Goal: Task Accomplishment & Management: Use online tool/utility

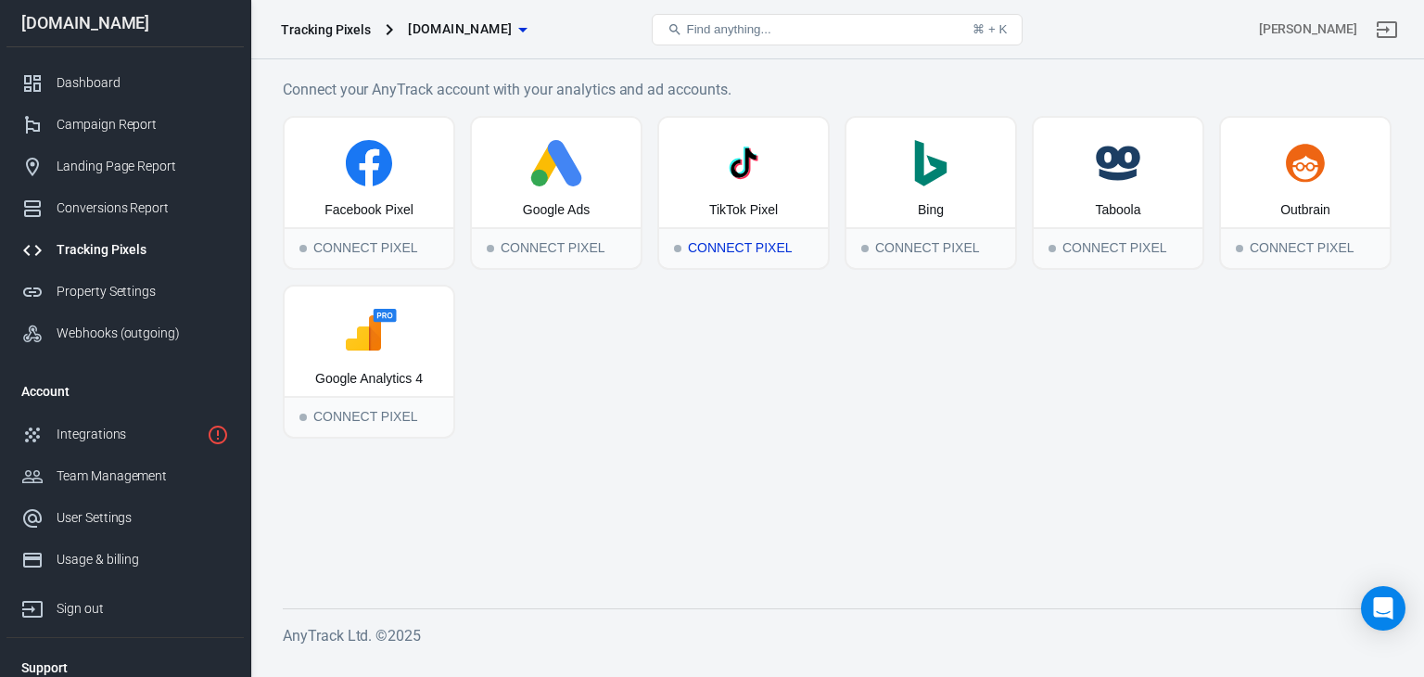
click at [690, 243] on div "Connect Pixel" at bounding box center [743, 247] width 169 height 41
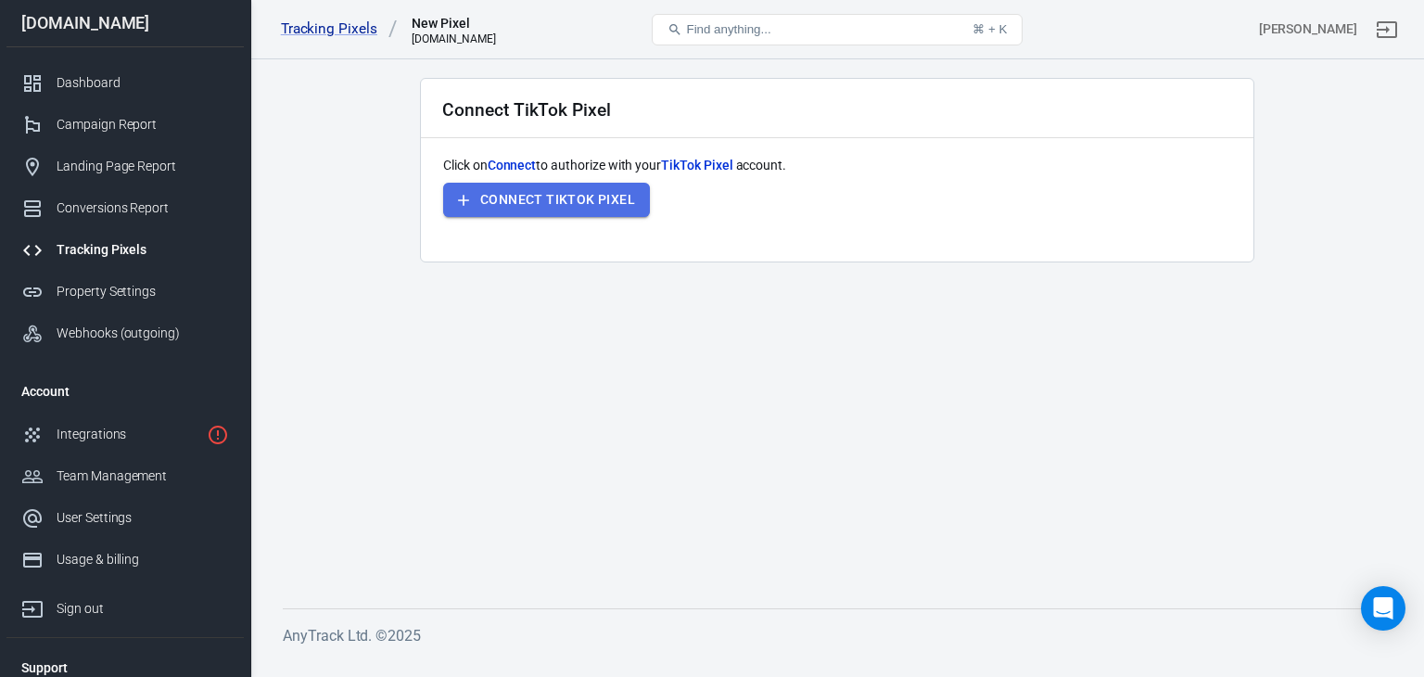
click at [562, 194] on button "Connect TikTok Pixel" at bounding box center [546, 200] width 207 height 34
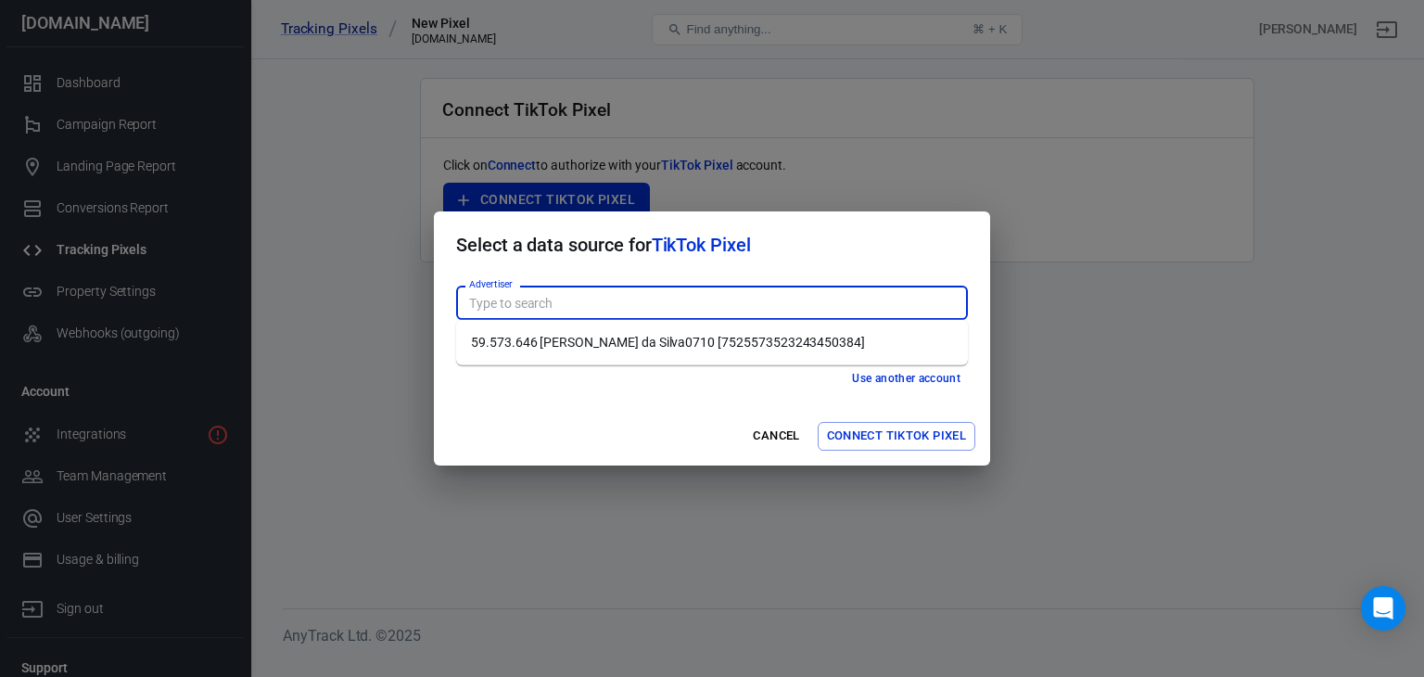
click at [624, 307] on input "Advertiser" at bounding box center [711, 302] width 498 height 23
click at [612, 337] on li "59.573.646 [PERSON_NAME] da Silva0710 [7525573523243450384]" at bounding box center [712, 342] width 512 height 31
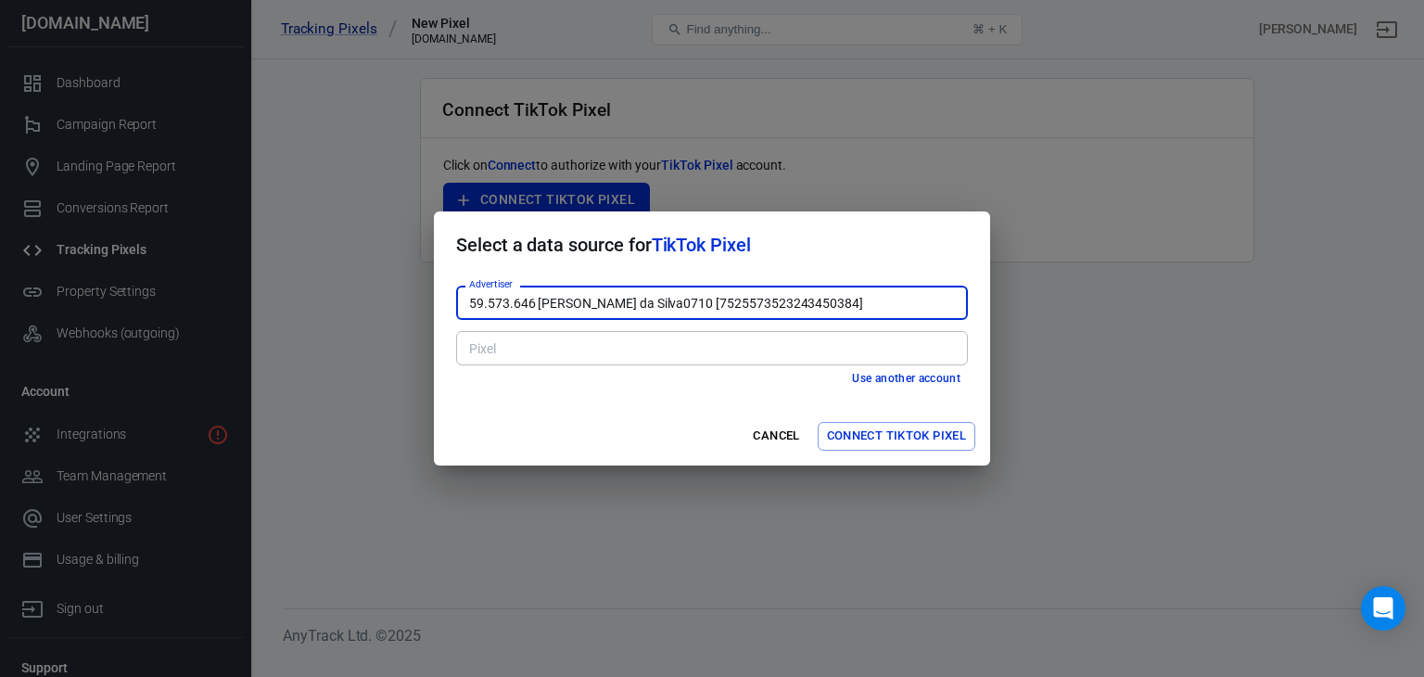
type input "59.573.646 [PERSON_NAME] da Silva0710 [7525573523243450384]"
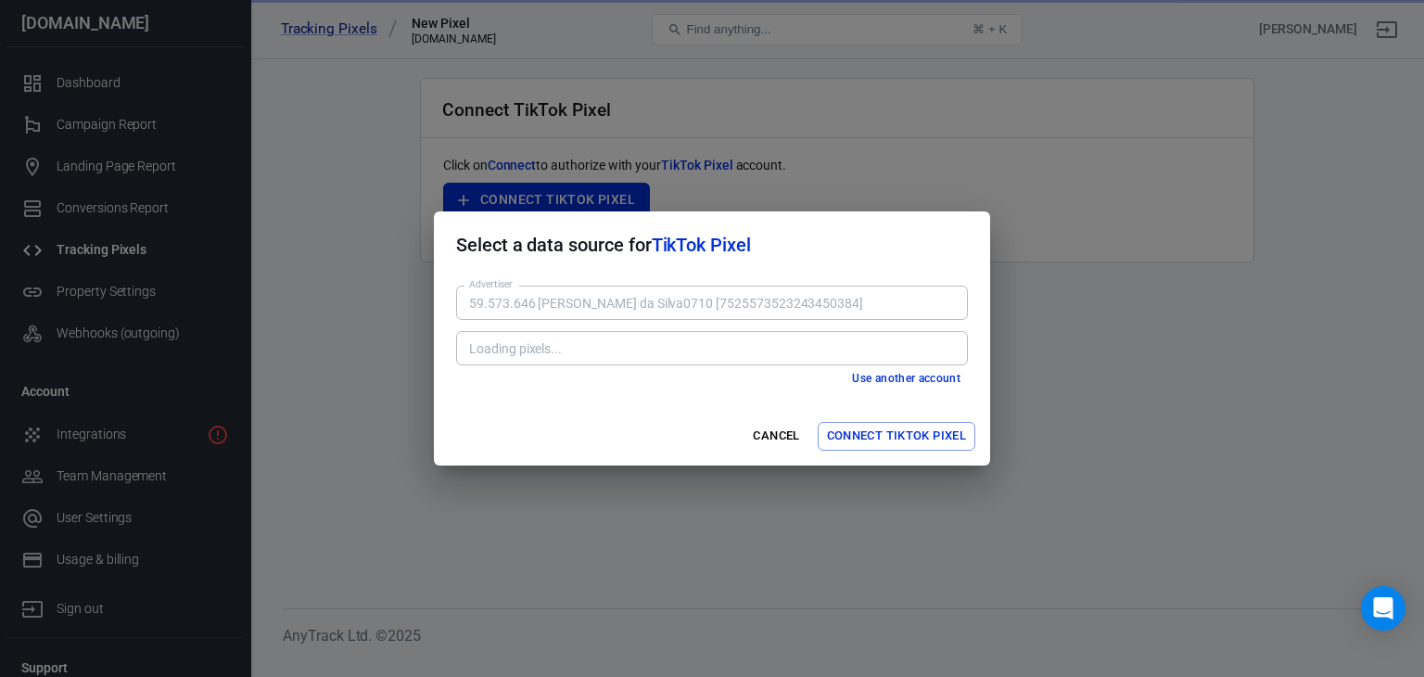
click at [612, 412] on div "Cancel Connect TikTok Pixel" at bounding box center [712, 436] width 556 height 58
click at [733, 265] on h2 "Select a data source for TikTok Pixel" at bounding box center [712, 244] width 556 height 67
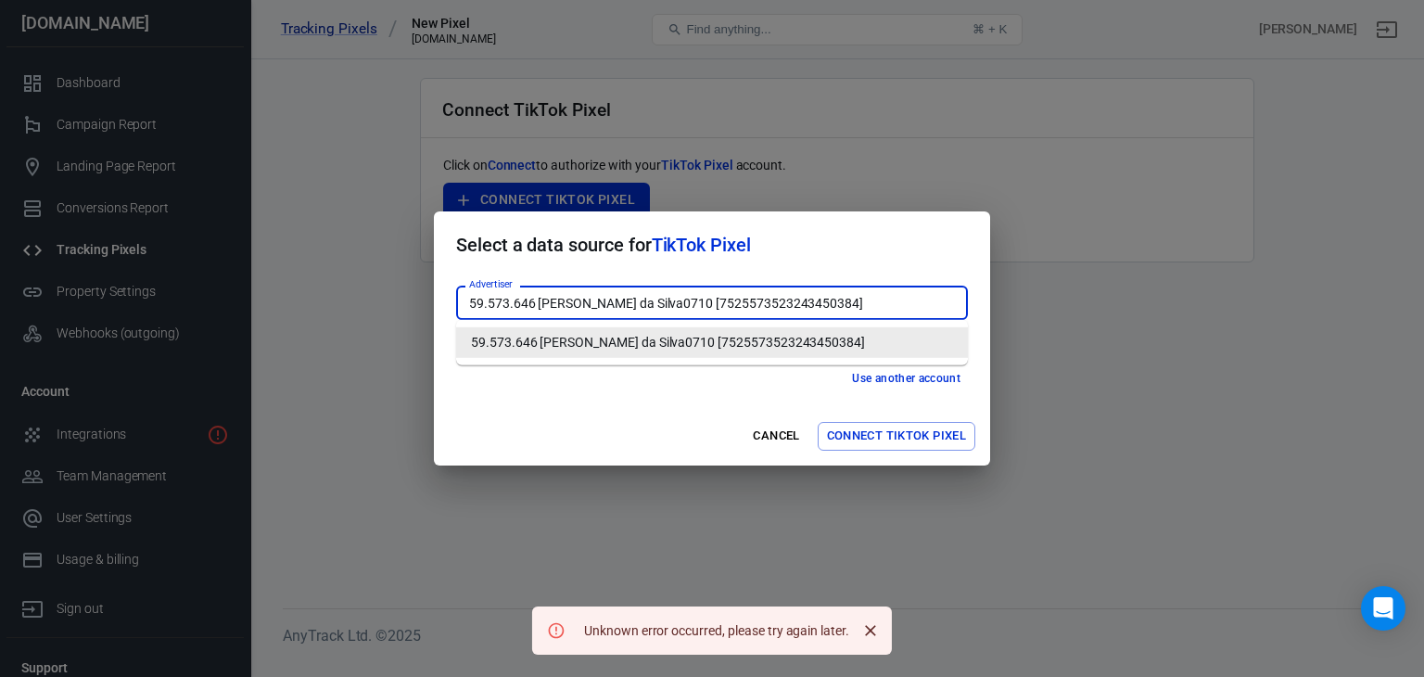
click at [858, 291] on input "59.573.646 [PERSON_NAME] da Silva0710 [7525573523243450384]" at bounding box center [711, 302] width 498 height 23
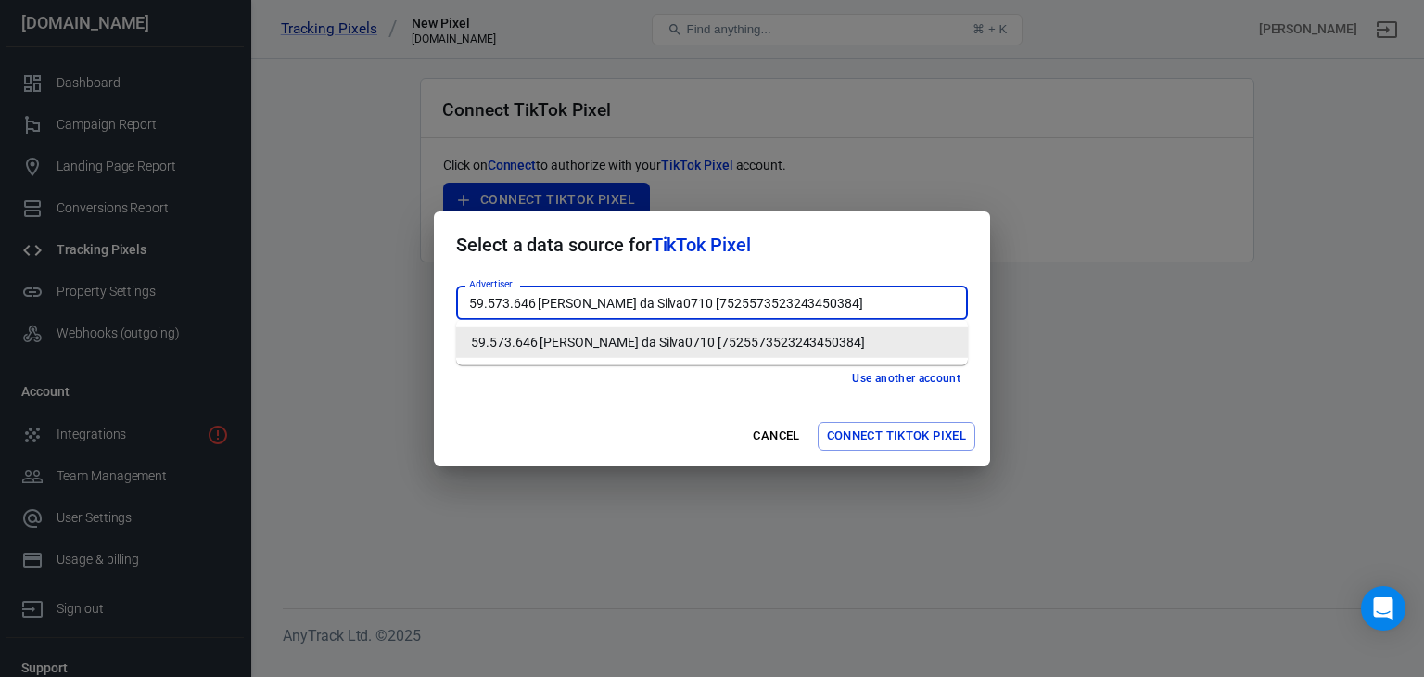
click at [858, 291] on input "59.573.646 [PERSON_NAME] da Silva0710 [7525573523243450384]" at bounding box center [711, 302] width 498 height 23
click at [830, 331] on li "59.573.646 [PERSON_NAME] da Silva0710 [7525573523243450384]" at bounding box center [712, 342] width 512 height 31
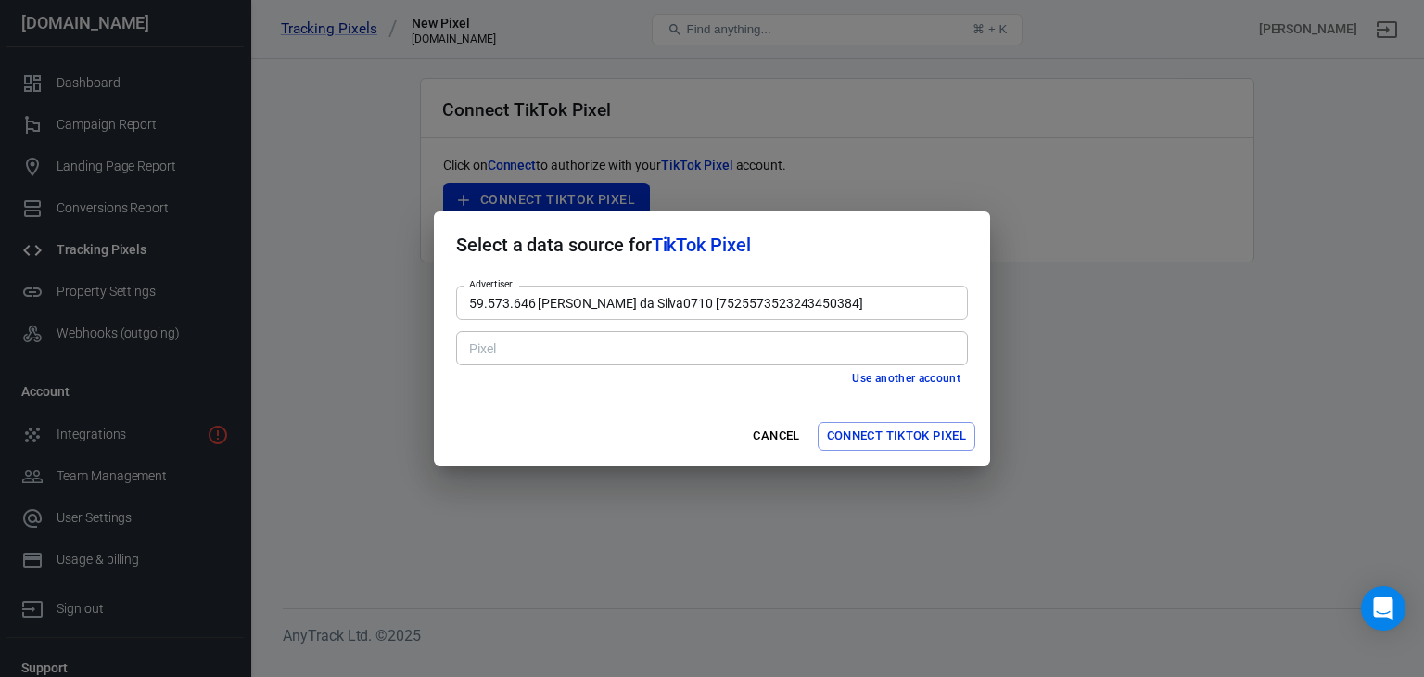
click at [721, 393] on div "Advertiser 59.573.646 Jose Fernando Martins da Silva0710 [7525573523243450384] …" at bounding box center [712, 342] width 556 height 129
click at [845, 308] on div "Advertiser 59.573.646 Jose Fernando Martins da Silva0710 [7525573523243450384] …" at bounding box center [712, 342] width 556 height 129
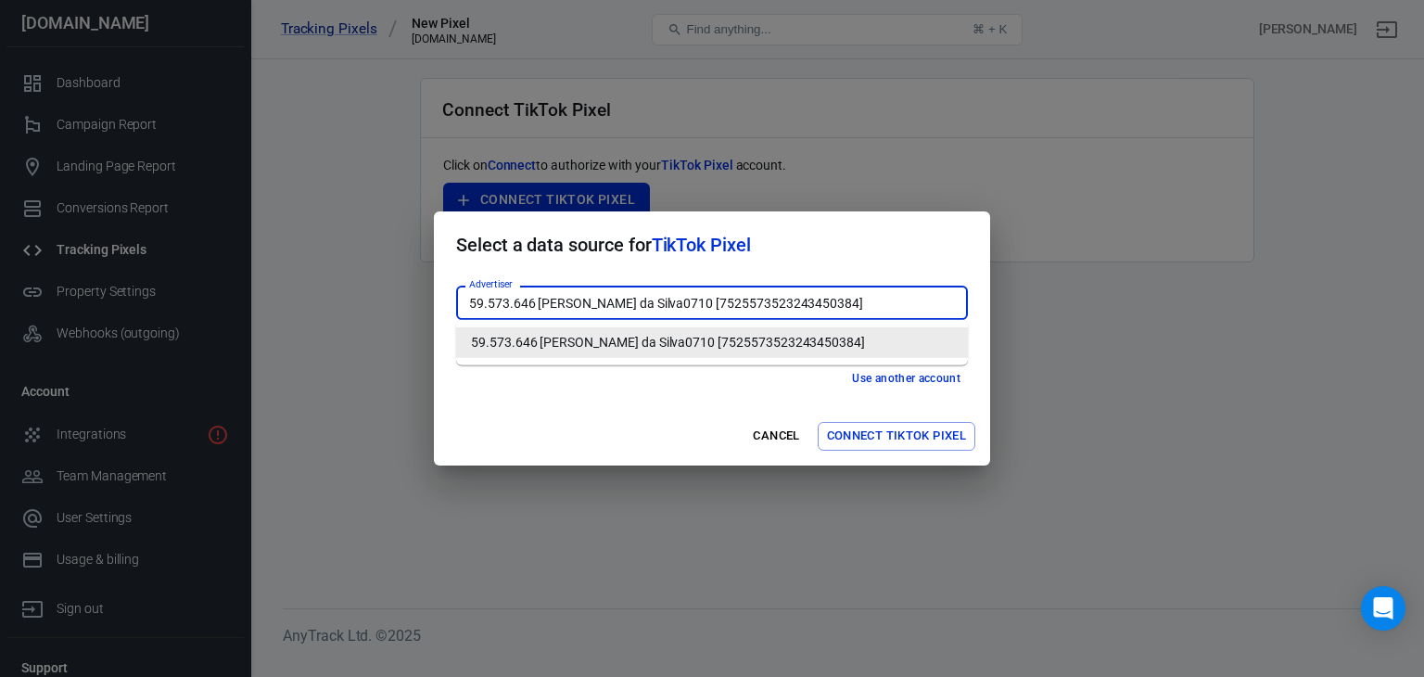
click at [845, 308] on input "59.573.646 [PERSON_NAME] da Silva0710 [7525573523243450384]" at bounding box center [711, 302] width 498 height 23
click at [804, 347] on li "59.573.646 [PERSON_NAME] da Silva0710 [7525573523243450384]" at bounding box center [712, 342] width 512 height 31
click at [637, 310] on input "59.573.646 [PERSON_NAME] da Silva0710 [7525573523243450384]" at bounding box center [711, 302] width 498 height 23
click at [628, 349] on li "59.573.646 [PERSON_NAME] da Silva0710 [7525573523243450384]" at bounding box center [712, 342] width 512 height 31
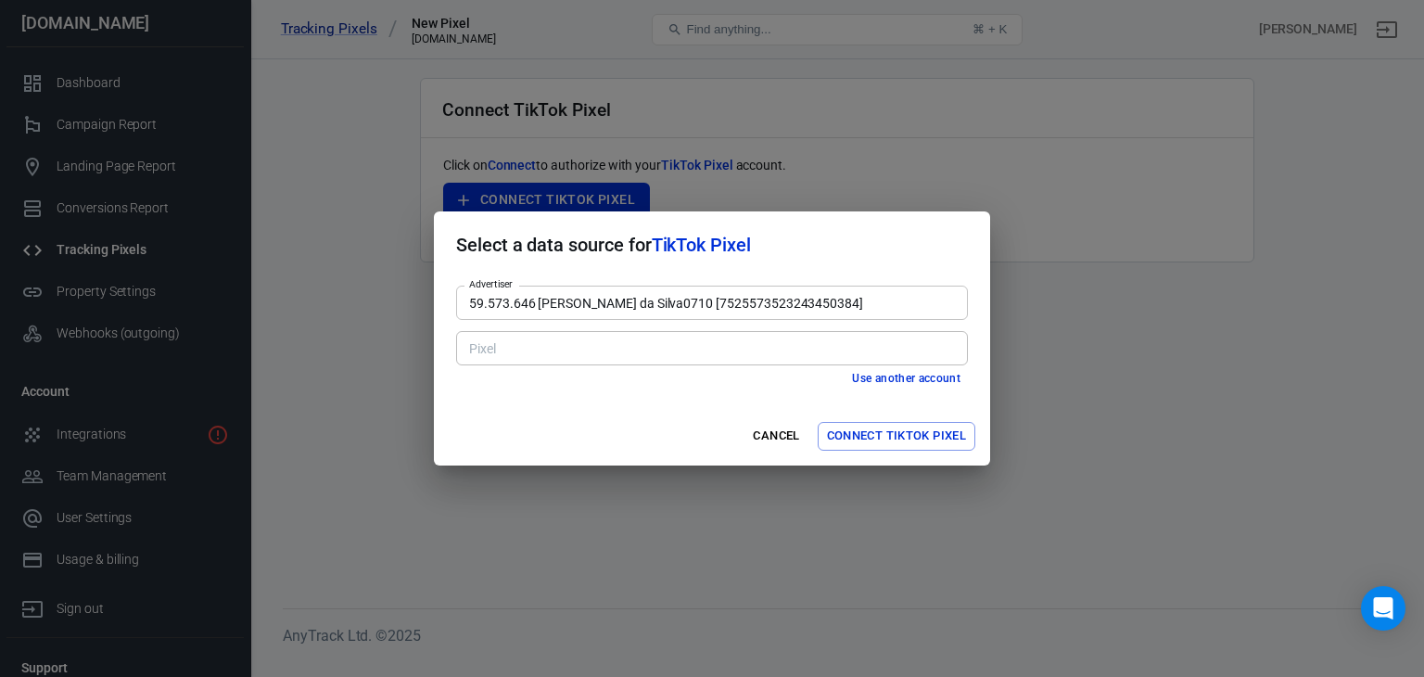
click at [627, 393] on div "Advertiser 59.573.646 Jose Fernando Martins da Silva0710 [7525573523243450384] …" at bounding box center [712, 342] width 556 height 129
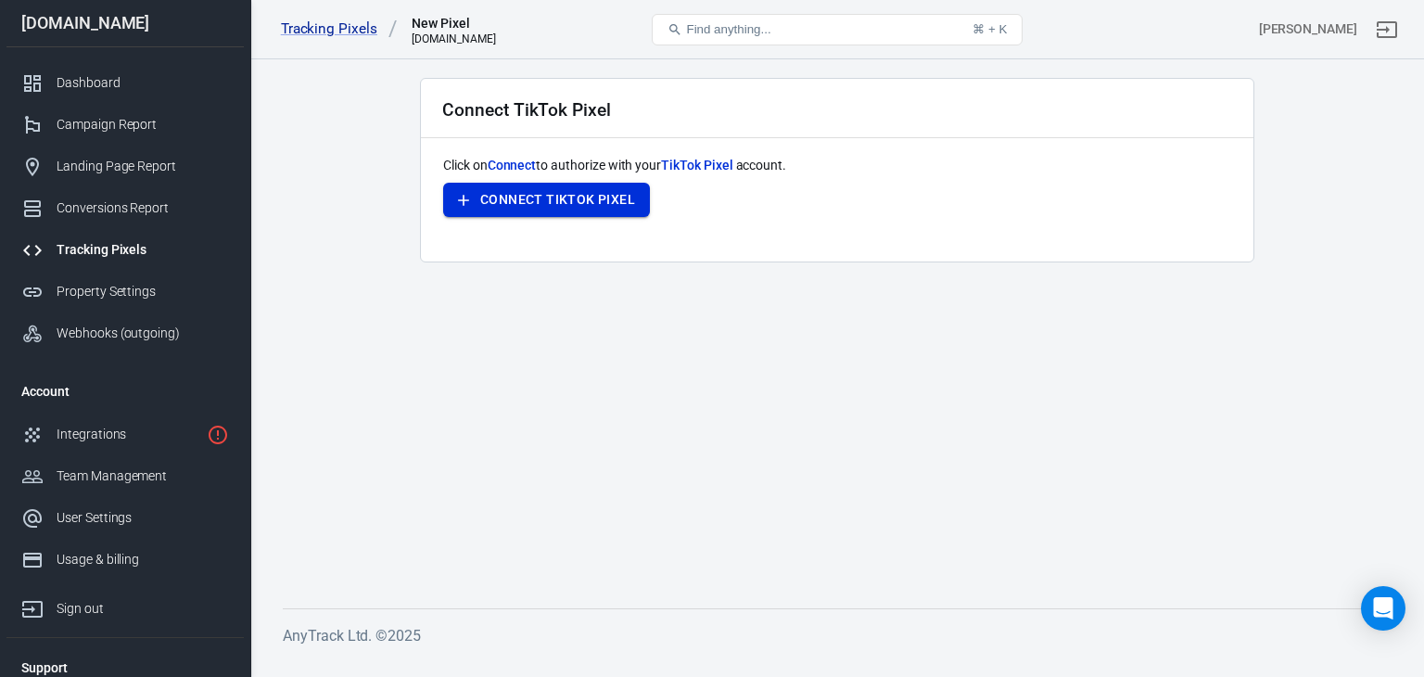
click at [553, 191] on button "Connect TikTok Pixel" at bounding box center [546, 200] width 207 height 34
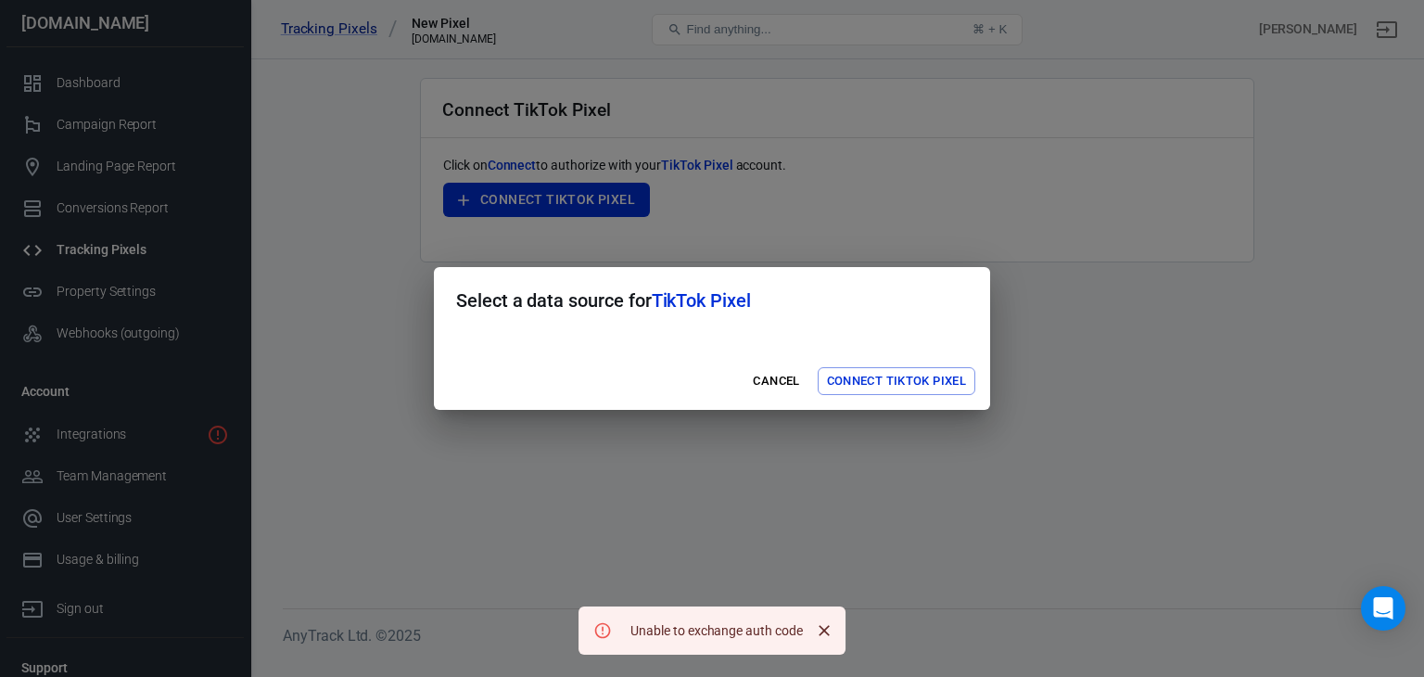
click at [828, 350] on div at bounding box center [712, 343] width 556 height 19
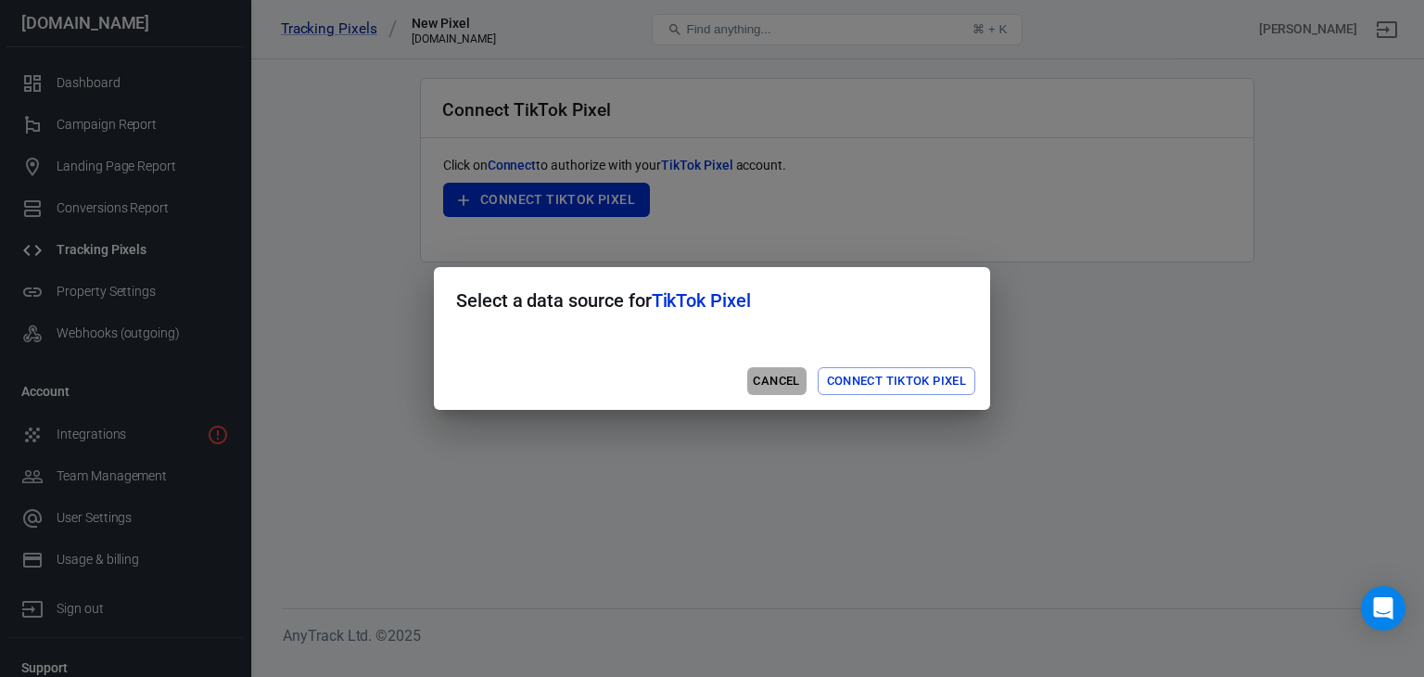
click at [786, 383] on button "Cancel" at bounding box center [776, 381] width 59 height 29
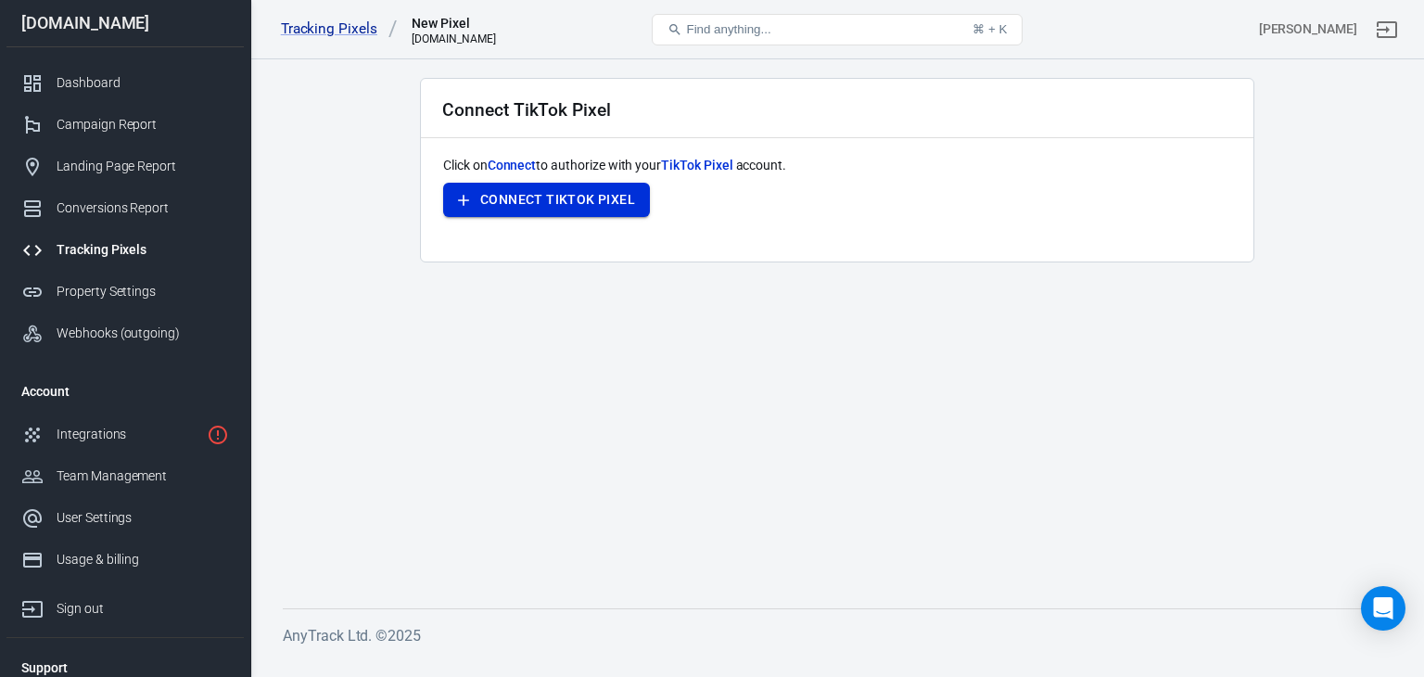
click at [490, 215] on button "Connect TikTok Pixel" at bounding box center [546, 200] width 207 height 34
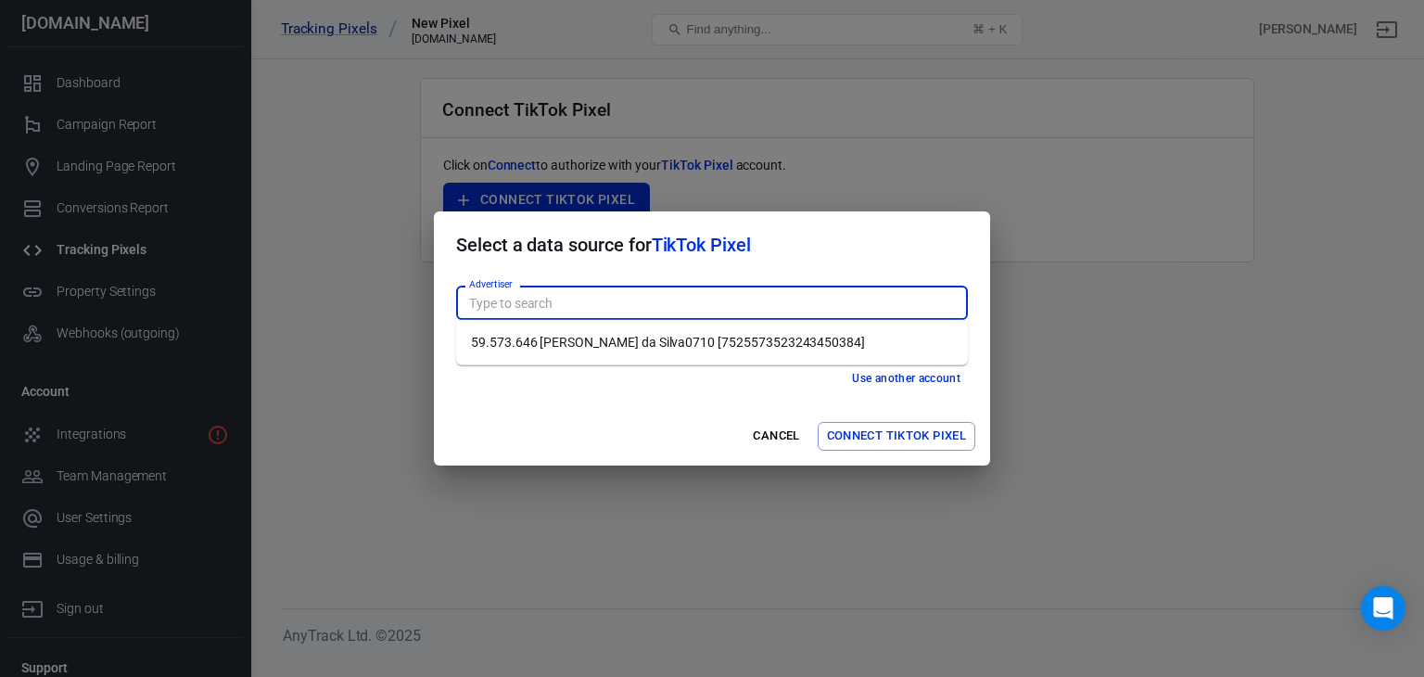
click at [742, 313] on input "Advertiser" at bounding box center [711, 302] width 498 height 23
click at [693, 349] on li "59.573.646 [PERSON_NAME] da Silva0710 [7525573523243450384]" at bounding box center [712, 342] width 512 height 31
type input "59.573.646 [PERSON_NAME] da Silva0710 [7525573523243450384]"
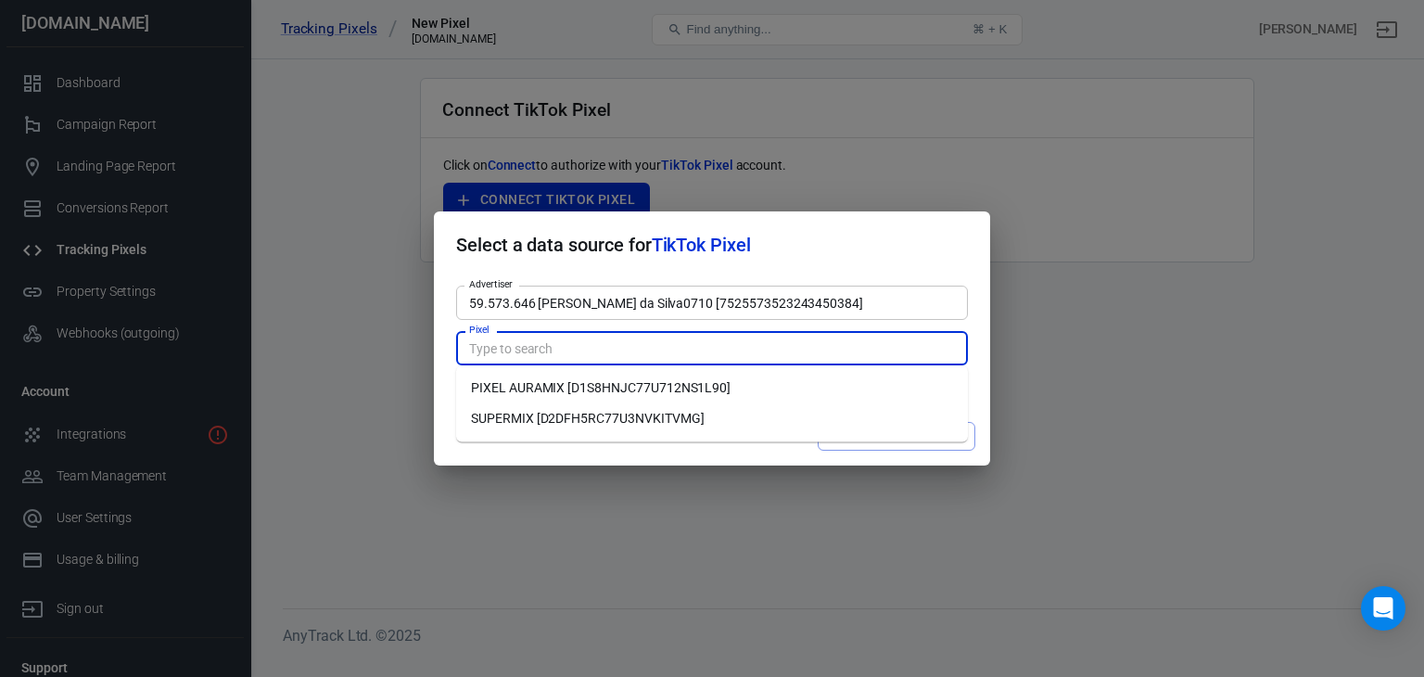
click at [710, 346] on input "Pixel" at bounding box center [711, 348] width 498 height 23
click at [647, 394] on li "PIXEL AURAMIX [D1S8HNJC77U712NS1L90]" at bounding box center [712, 388] width 512 height 31
type input "PIXEL AURAMIX [D1S8HNJC77U712NS1L90]"
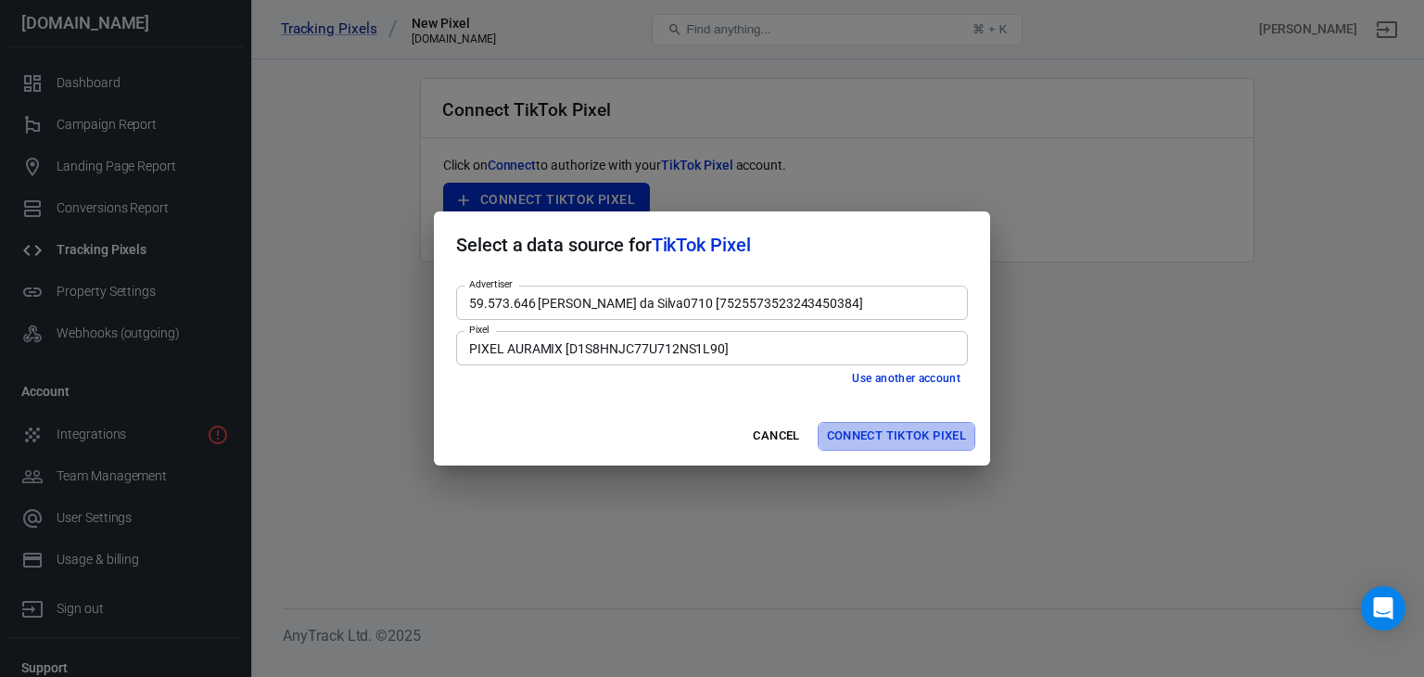
click at [893, 445] on button "Connect TikTok Pixel" at bounding box center [897, 436] width 158 height 29
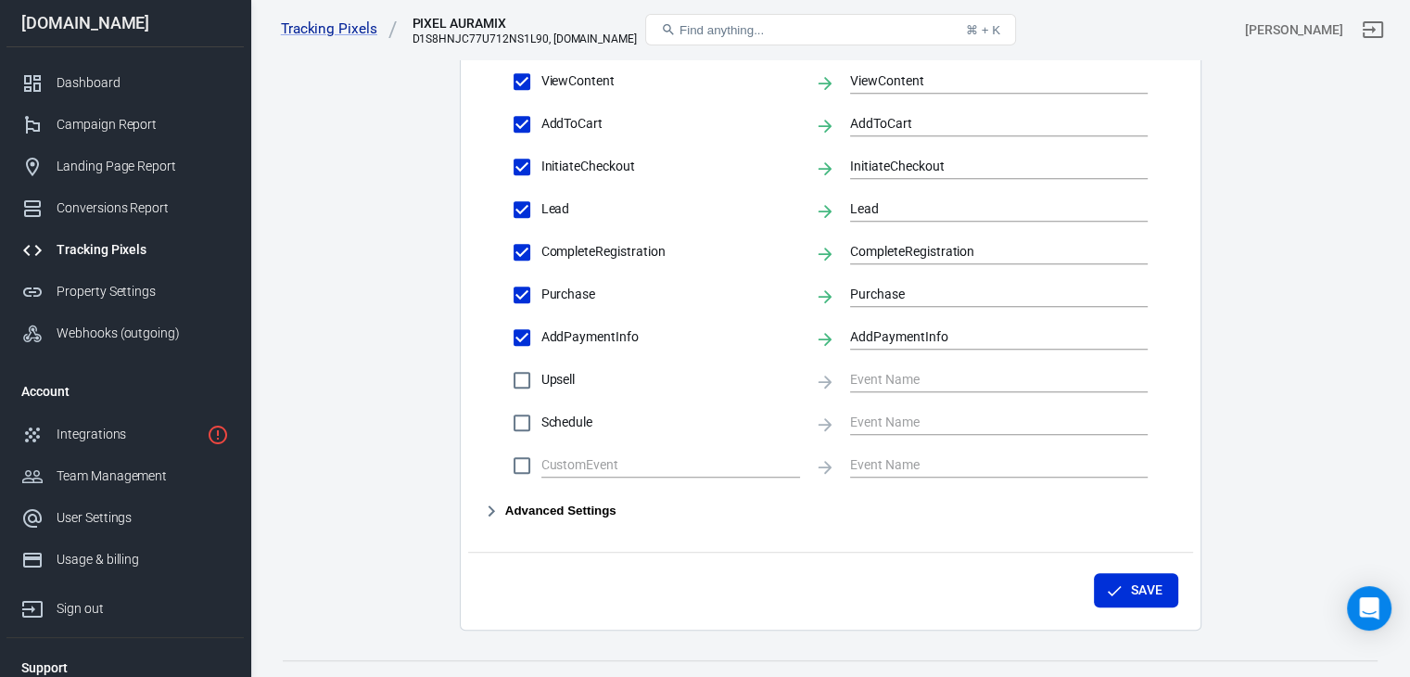
scroll to position [941, 0]
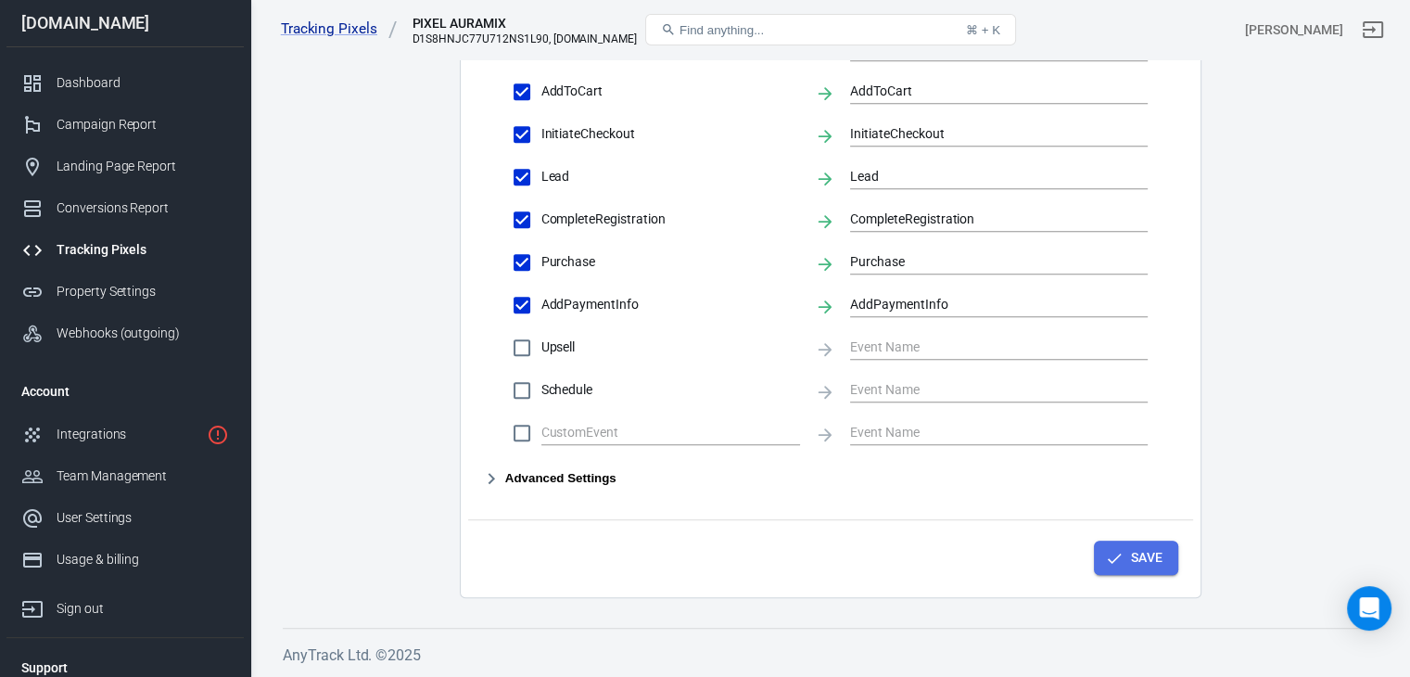
click at [1133, 543] on button "Save" at bounding box center [1136, 557] width 84 height 34
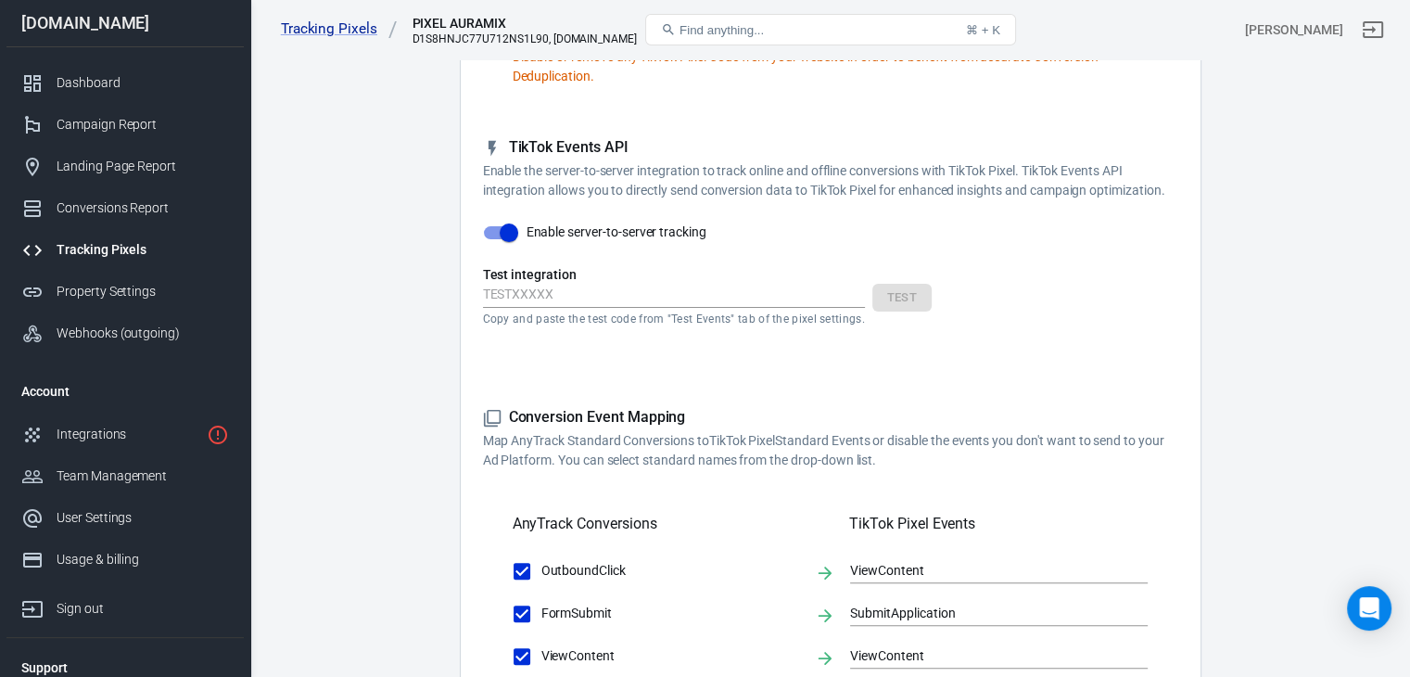
scroll to position [0, 0]
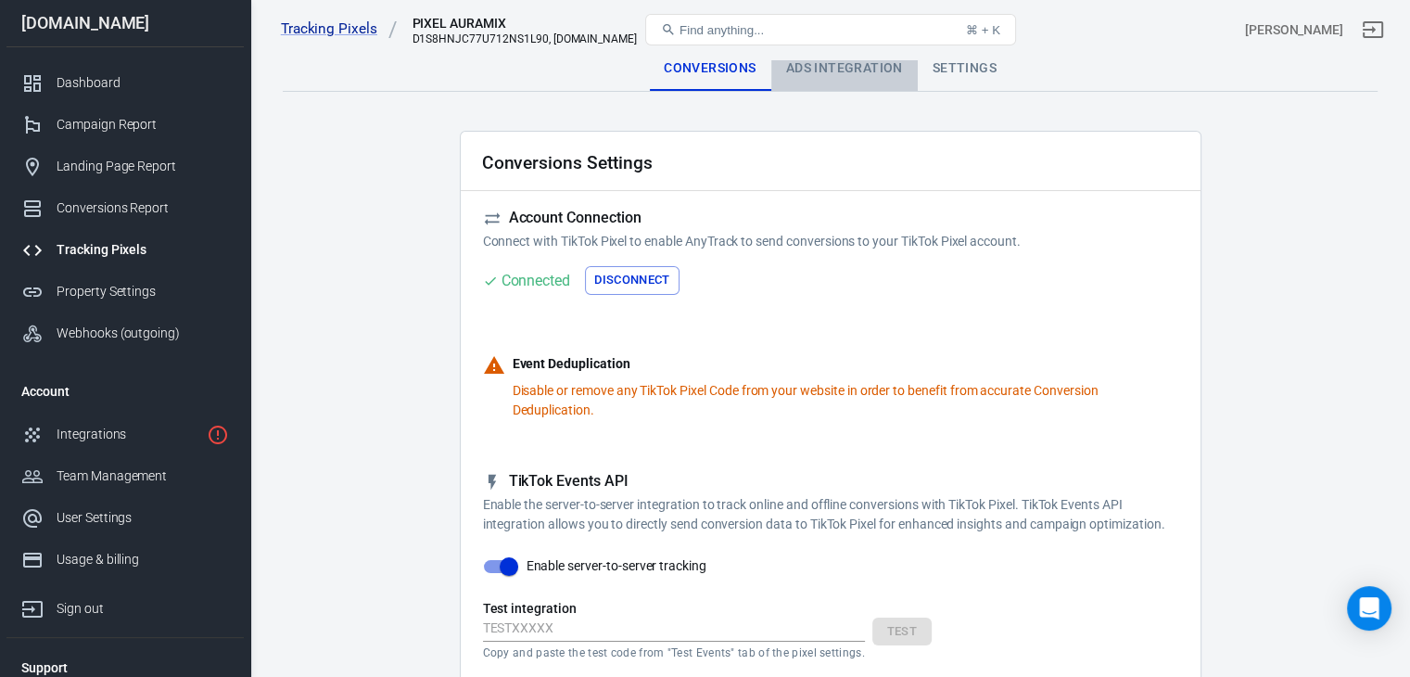
click at [832, 68] on div "Ads Integration" at bounding box center [844, 68] width 146 height 45
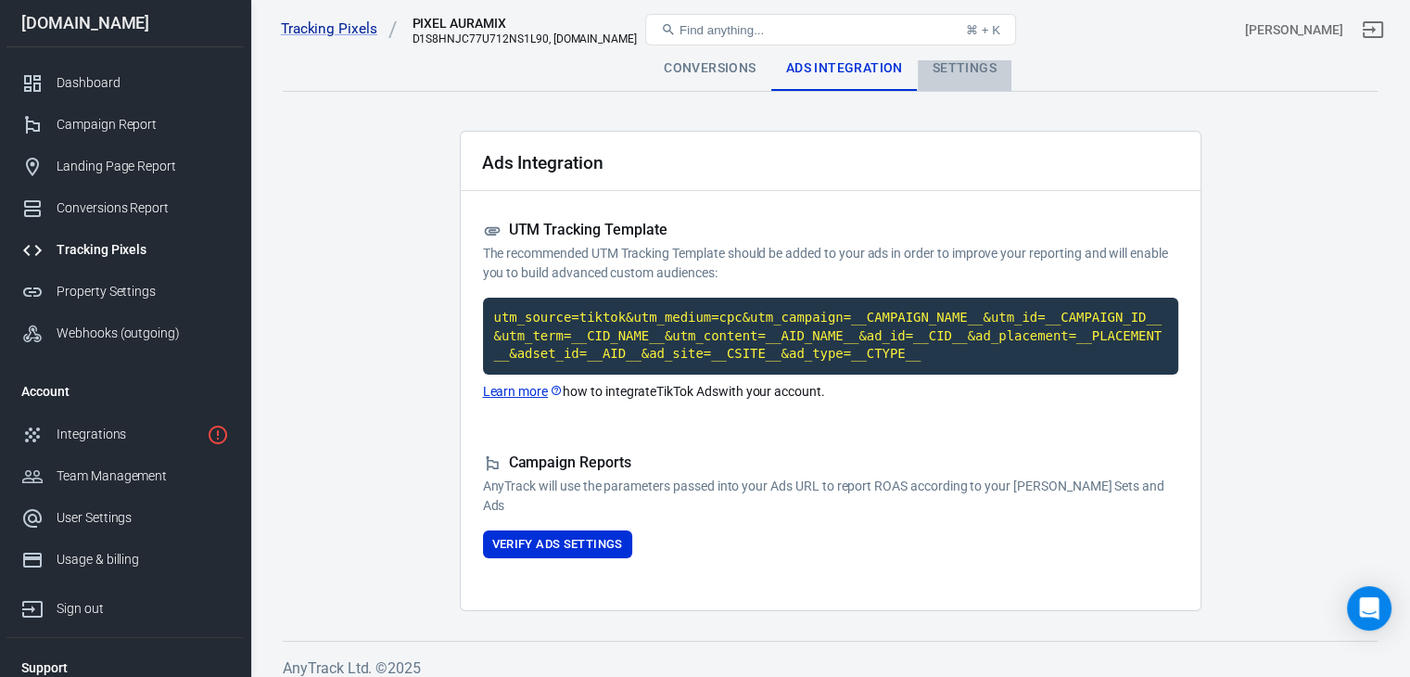
click at [998, 80] on div "Settings" at bounding box center [965, 68] width 94 height 45
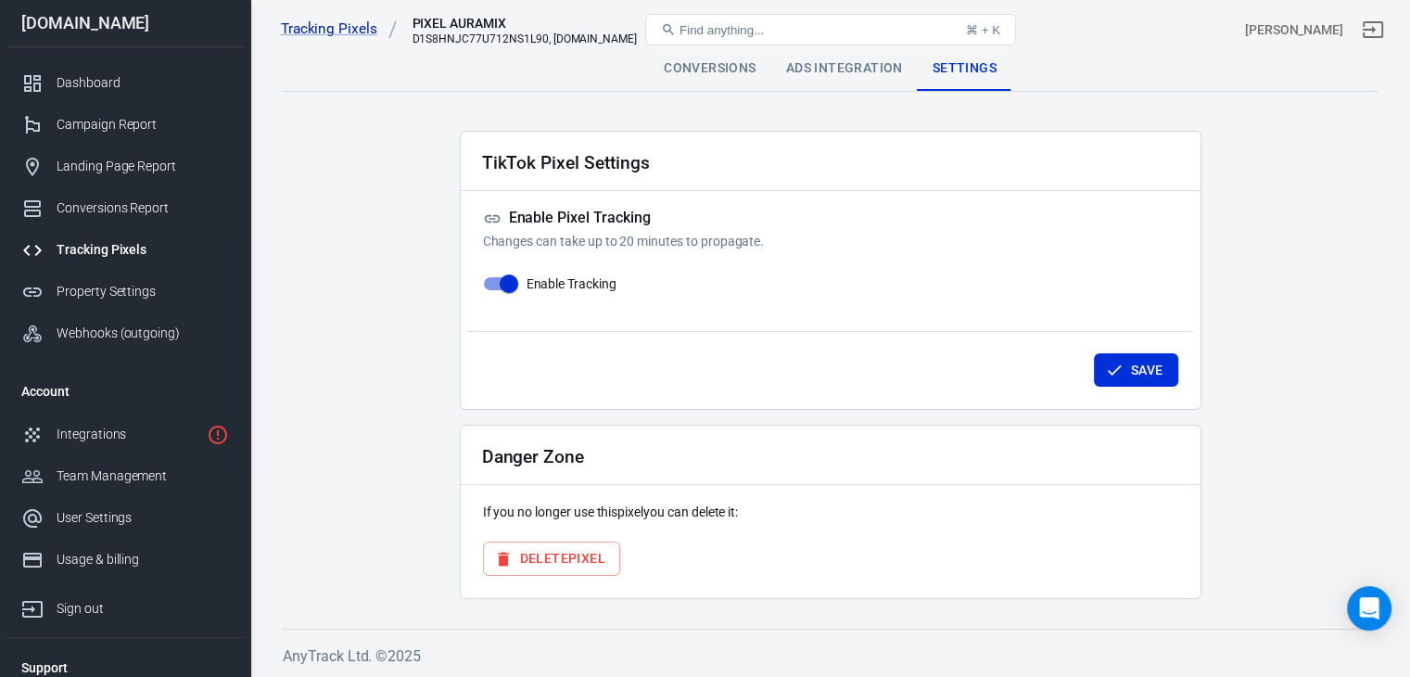
click at [852, 83] on div "Ads Integration" at bounding box center [844, 68] width 146 height 45
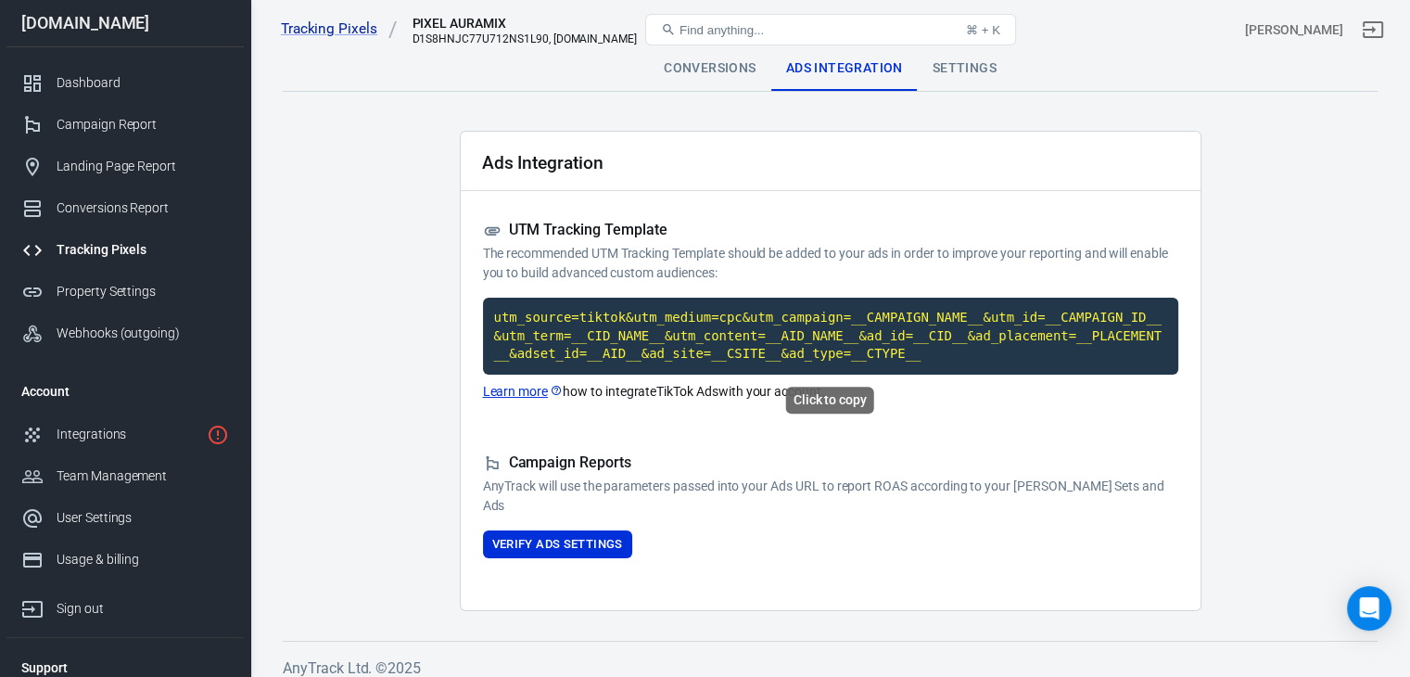
click at [792, 333] on code "utm_source=tiktok&utm_medium=cpc&utm_campaign=__CAMPAIGN_NAME__&utm_id=__CAMPAI…" at bounding box center [830, 336] width 695 height 77
